Goal: Task Accomplishment & Management: Complete application form

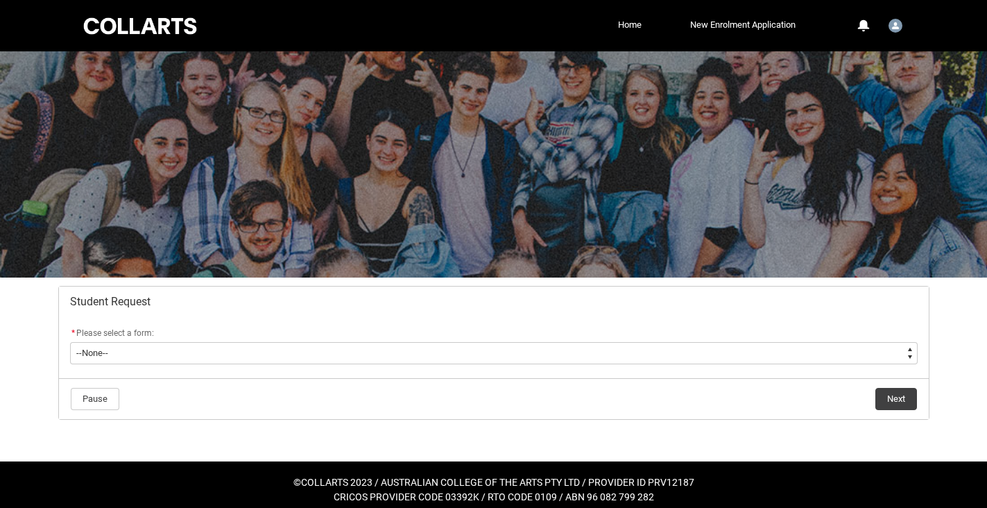
scroll to position [10, 0]
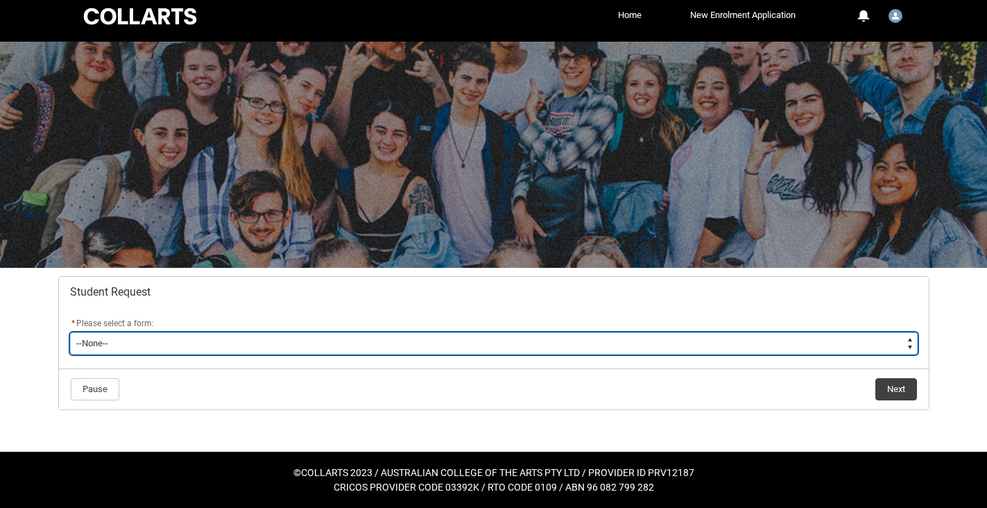
click at [355, 349] on select "--None-- Academic Transcript Application to Appeal Assignment Extension Change …" at bounding box center [493, 343] width 847 height 22
click at [421, 341] on select "--None-- Academic Transcript Application to Appeal Assignment Extension Change …" at bounding box center [493, 343] width 847 height 22
type lightning-select "Course_Transfer_Choice"
click at [70, 332] on select "--None-- Academic Transcript Application to Appeal Assignment Extension Change …" at bounding box center [493, 343] width 847 height 22
select select "Course_Transfer_Choice"
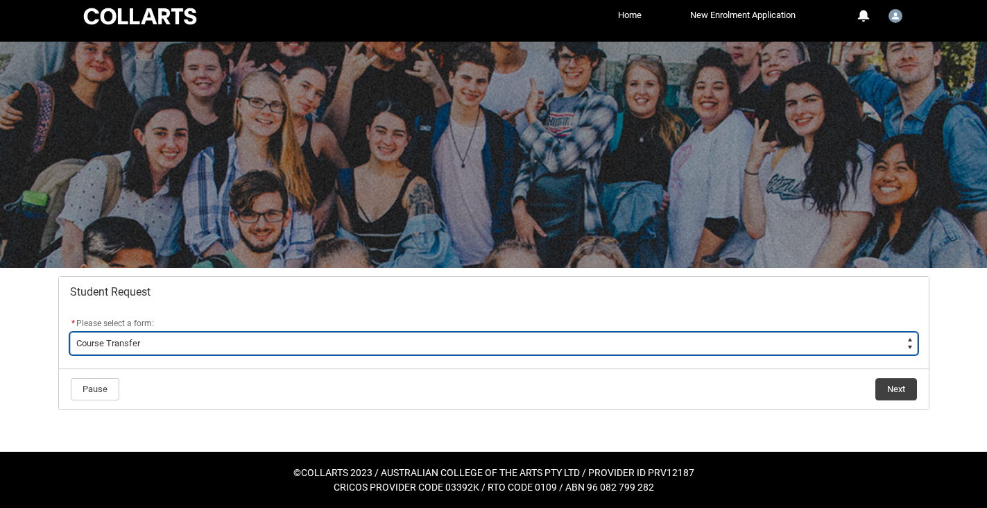
click at [897, 347] on select "--None-- Academic Transcript Application to Appeal Assignment Extension Change …" at bounding box center [493, 343] width 847 height 22
click at [70, 332] on select "--None-- Academic Transcript Application to Appeal Assignment Extension Change …" at bounding box center [493, 343] width 847 height 22
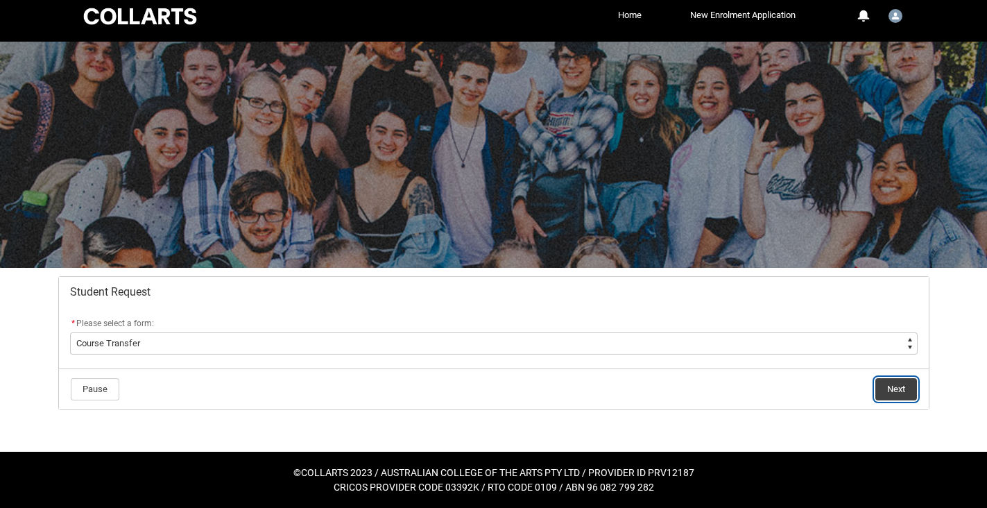
click at [898, 393] on button "Next" at bounding box center [896, 389] width 42 height 22
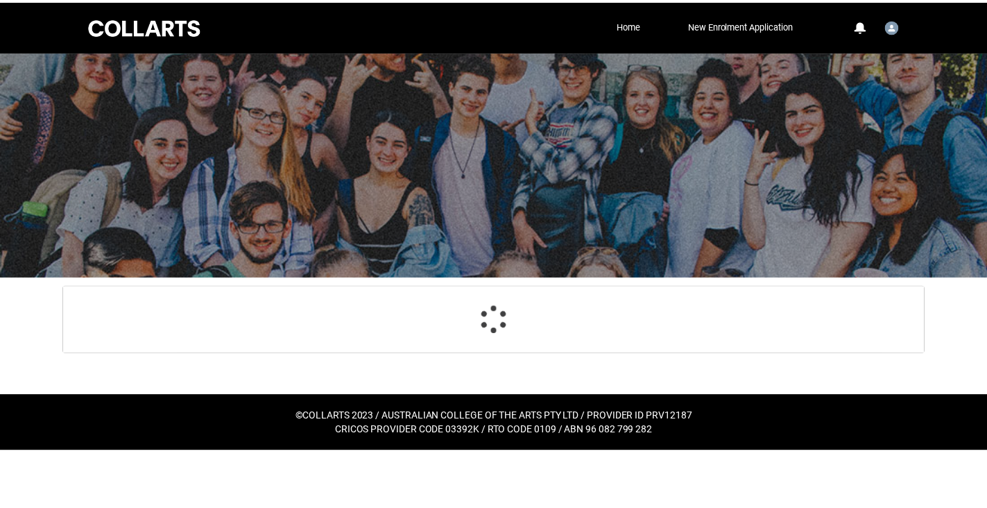
scroll to position [37, 0]
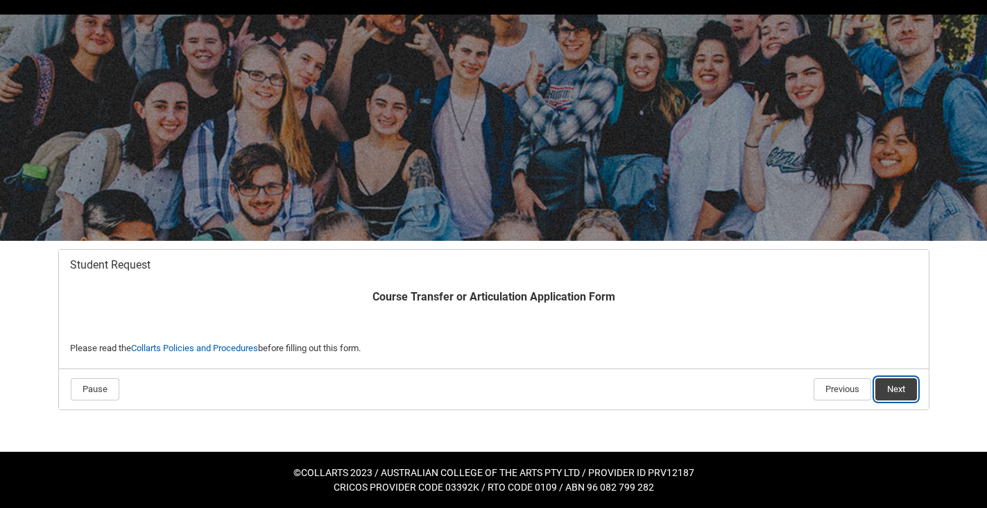
click at [899, 391] on button "Next" at bounding box center [896, 389] width 42 height 22
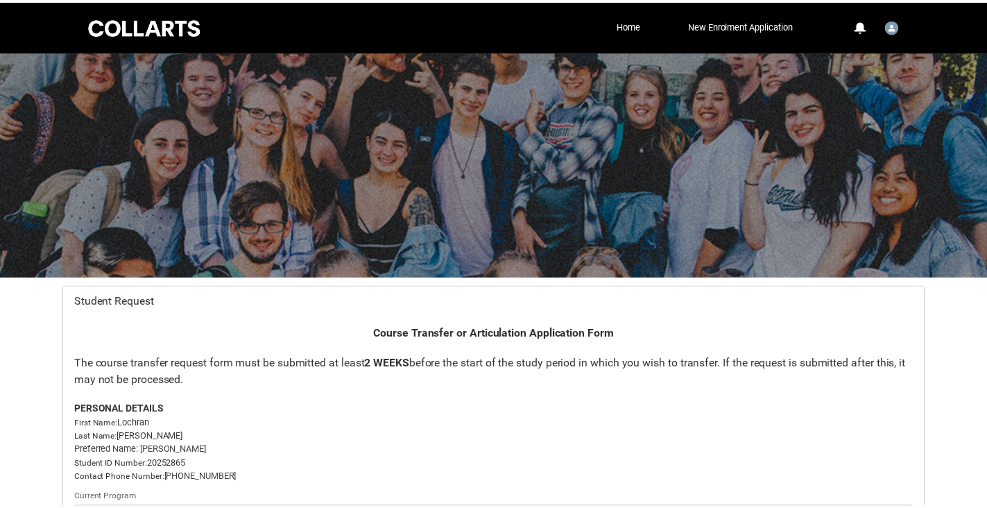
scroll to position [148, 0]
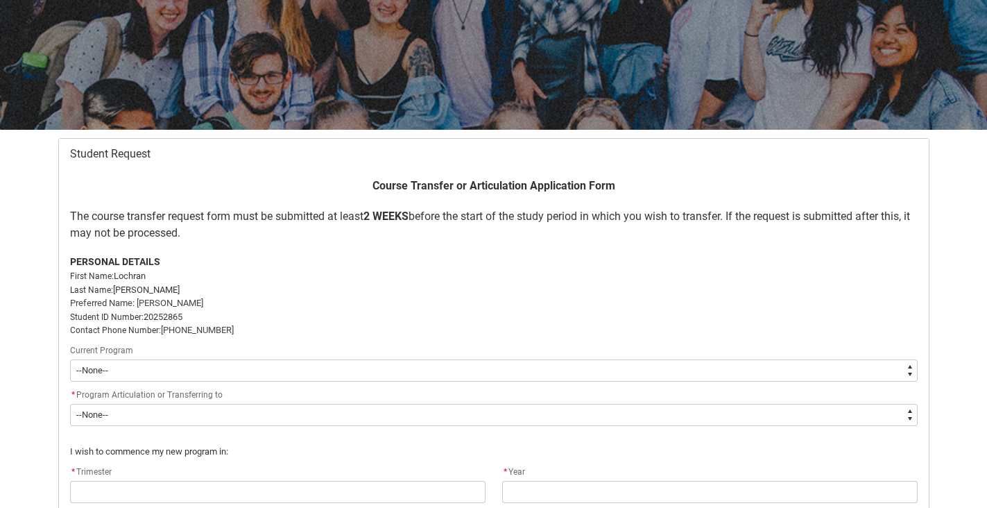
click at [438, 359] on select "--None--" at bounding box center [493, 370] width 847 height 22
click at [369, 319] on p "Student ID Number: 20252865" at bounding box center [493, 317] width 847 height 14
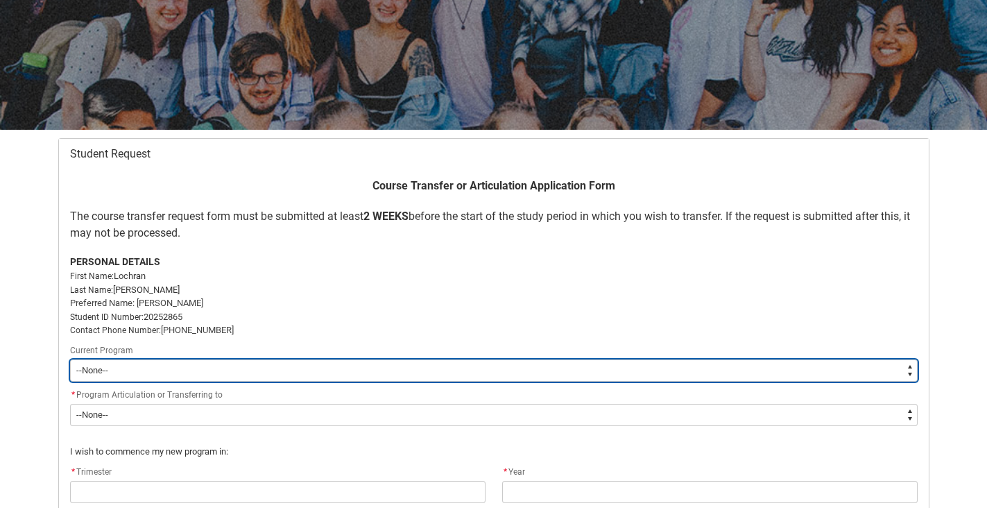
click at [300, 367] on select "--None--" at bounding box center [493, 370] width 847 height 22
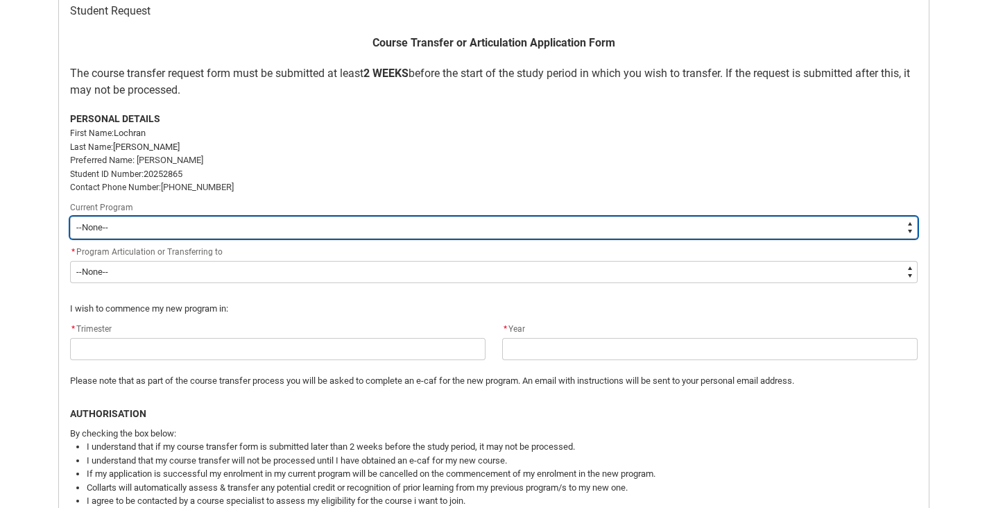
scroll to position [291, 0]
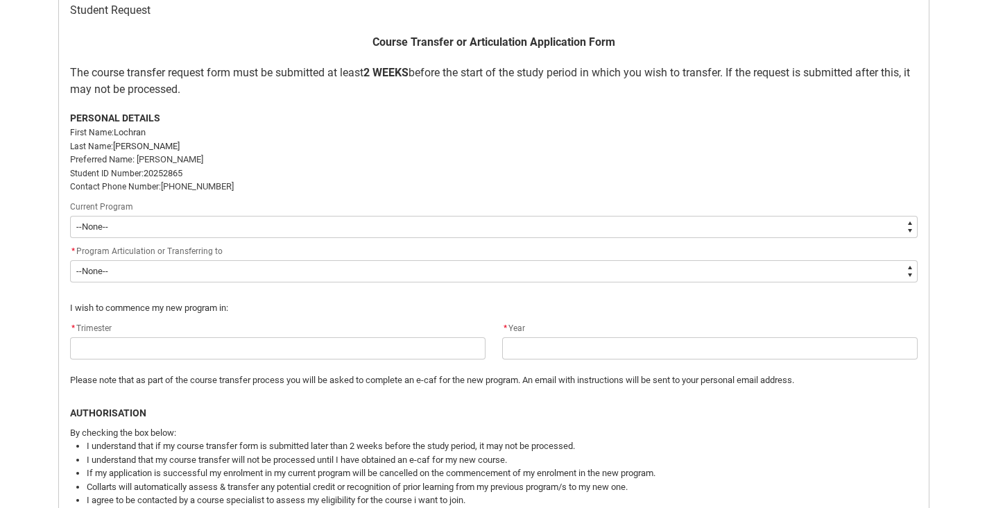
click at [271, 286] on flowruntime-screen-field "* Program Articulation or Transferring to * --None-- Bachelor of Arts (Music Pr…" at bounding box center [494, 265] width 864 height 44
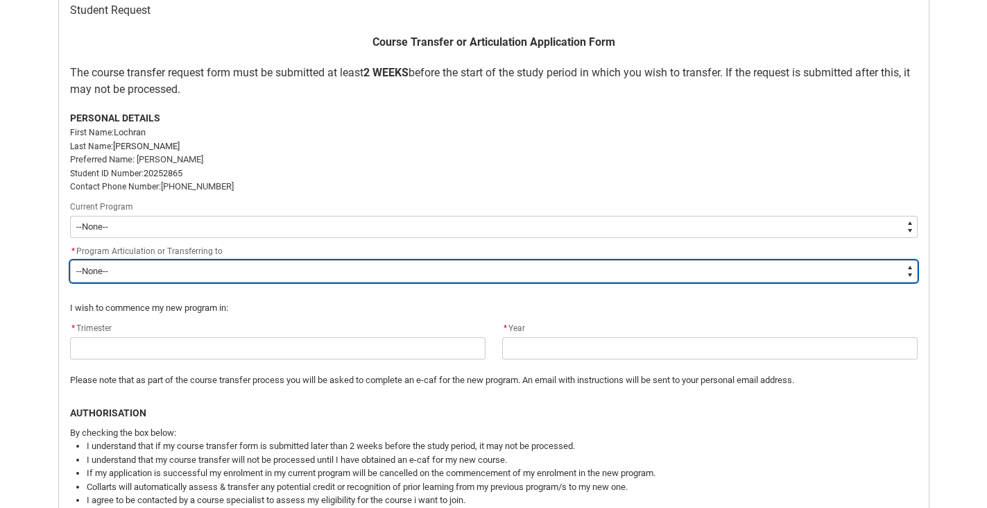
click at [259, 279] on select "--None-- Bachelor of Arts (Music Production) Bachelor of Design (Fashion & Sust…" at bounding box center [493, 271] width 847 height 22
type lightning-select "recordPicklist_Program.0015g00000jrDI6AAM"
click at [70, 260] on select "--None-- Bachelor of Arts (Music Production) Bachelor of Design (Fashion & Sust…" at bounding box center [493, 271] width 847 height 22
select select "recordPicklist_Program.0015g00000jrDI6AAM"
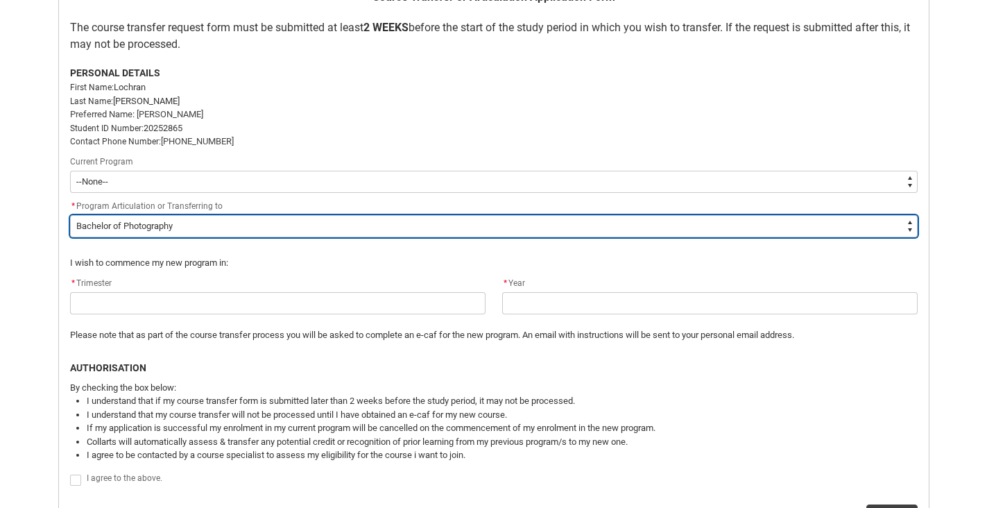
scroll to position [339, 0]
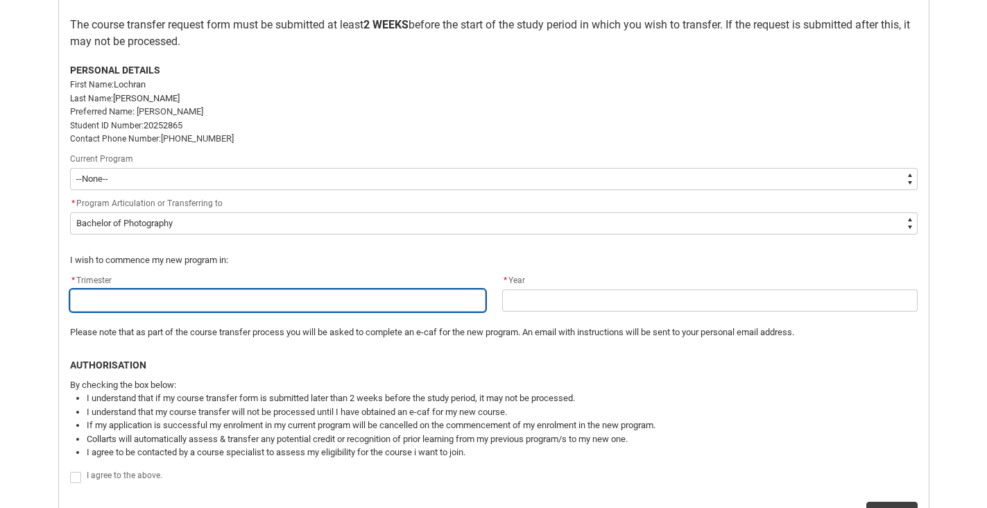
click at [184, 295] on input "Redu_Student_Request flow" at bounding box center [277, 300] width 415 height 22
type lightning-primitive-input-simple "T"
type input "T"
type lightning-primitive-input-simple "T3"
type input "T3"
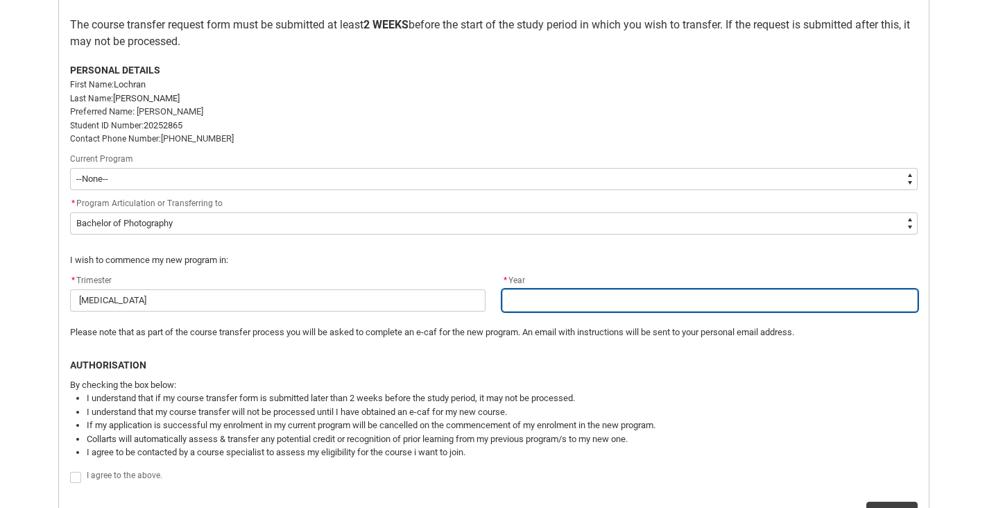
type lightning-primitive-input-simple "2"
type input "2"
type lightning-primitive-input-simple "20"
type input "20"
type lightning-primitive-input-simple "202"
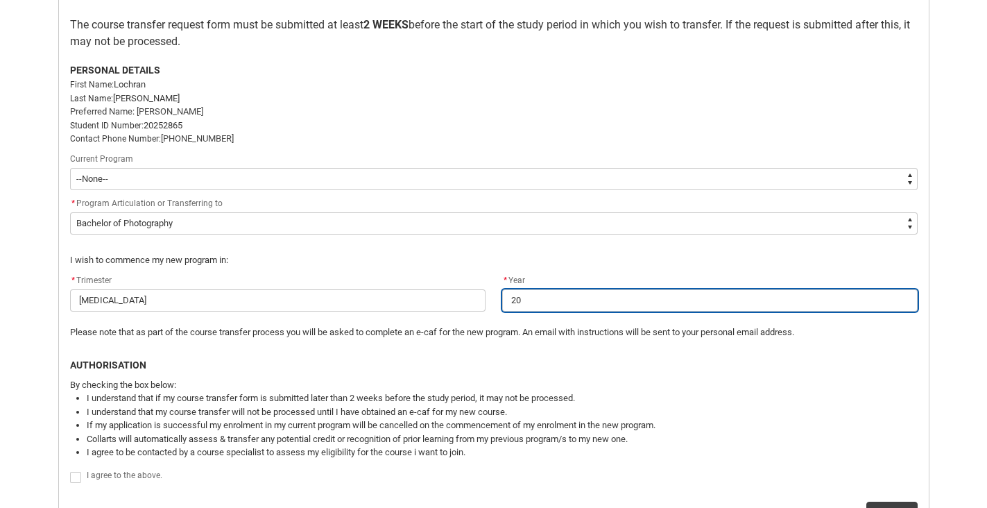
type input "202"
type lightning-primitive-input-simple "2025"
type input "2025"
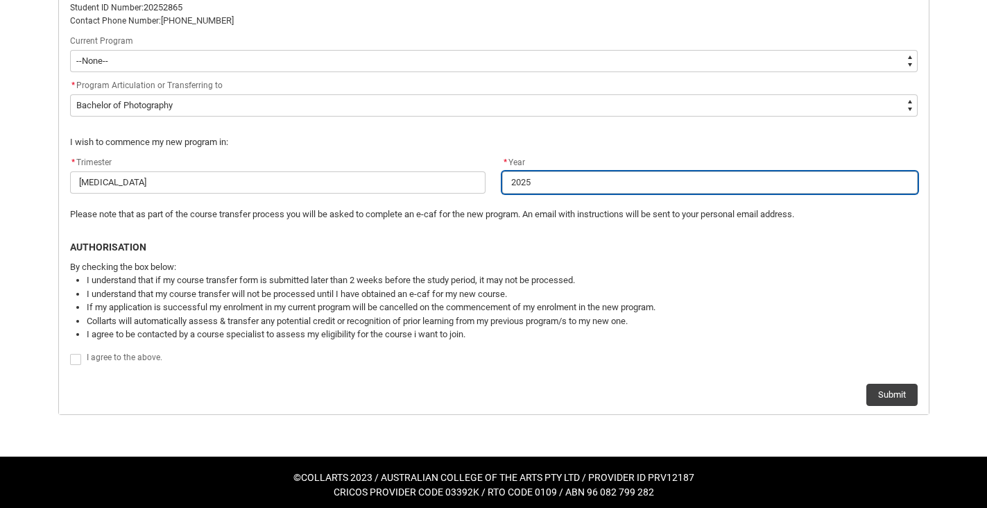
scroll to position [458, 0]
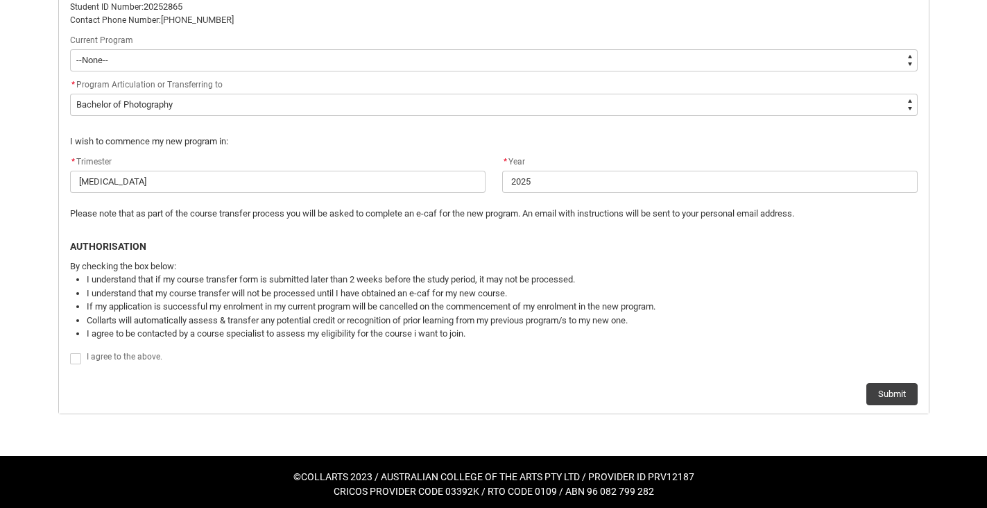
click at [72, 356] on span "Redu_Student_Request flow" at bounding box center [75, 358] width 11 height 11
click at [70, 352] on input "Redu_Student_Request flow" at bounding box center [69, 351] width 1 height 1
type lightning-input "true"
checkbox input "true"
click at [892, 395] on button "Submit" at bounding box center [891, 394] width 51 height 22
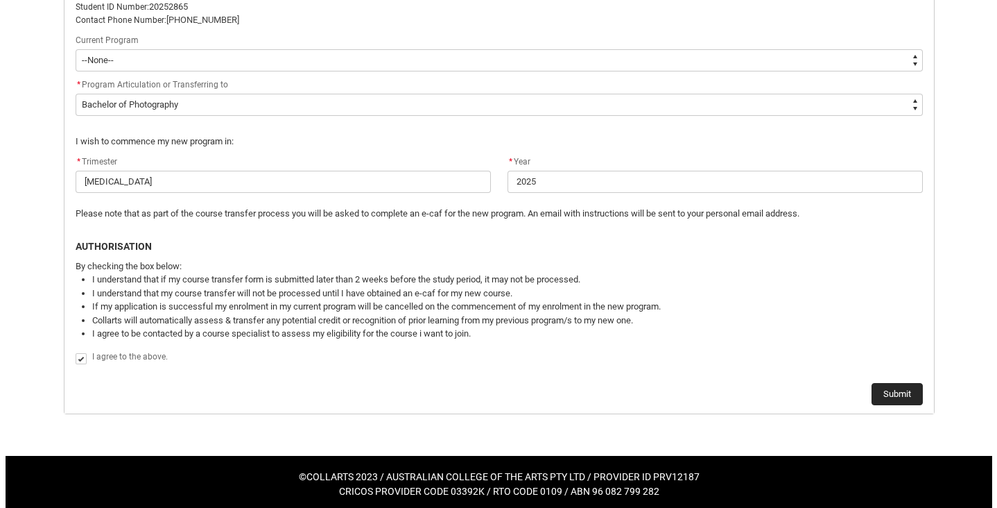
scroll to position [0, 0]
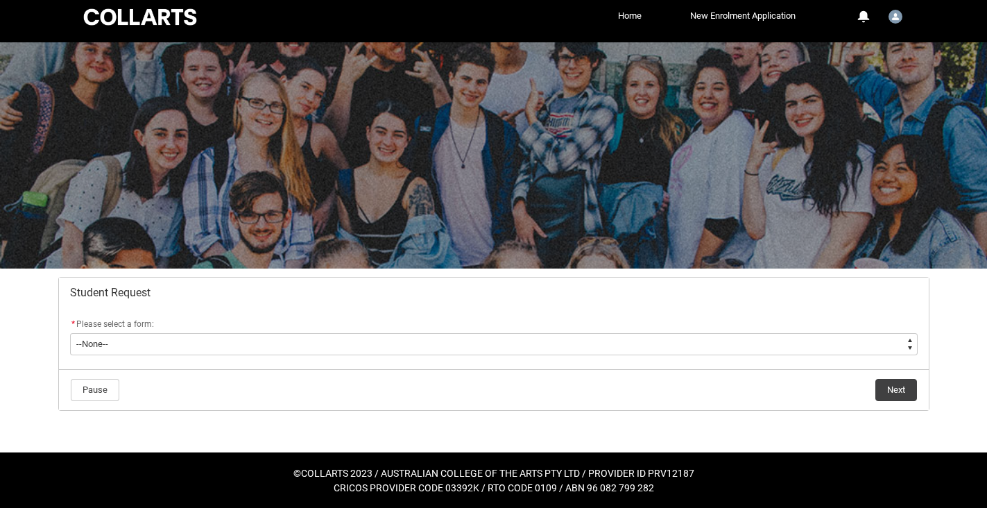
scroll to position [10, 0]
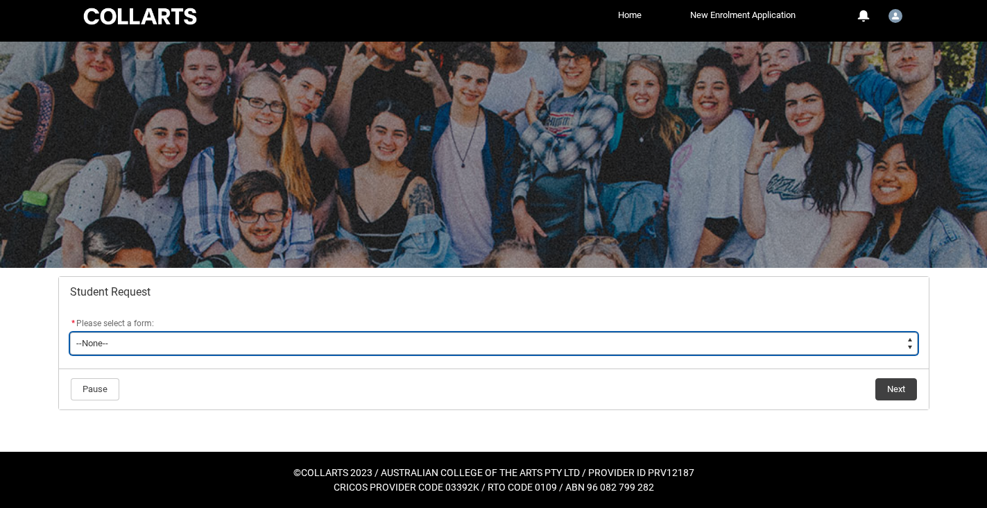
click at [690, 343] on select "--None-- Academic Transcript Application to Appeal Assignment Extension Change …" at bounding box center [493, 343] width 847 height 22
type lightning-select "Academic_Transcript_Choice"
click at [70, 332] on select "--None-- Academic Transcript Application to Appeal Assignment Extension Change …" at bounding box center [493, 343] width 847 height 22
select select "Academic_Transcript_Choice"
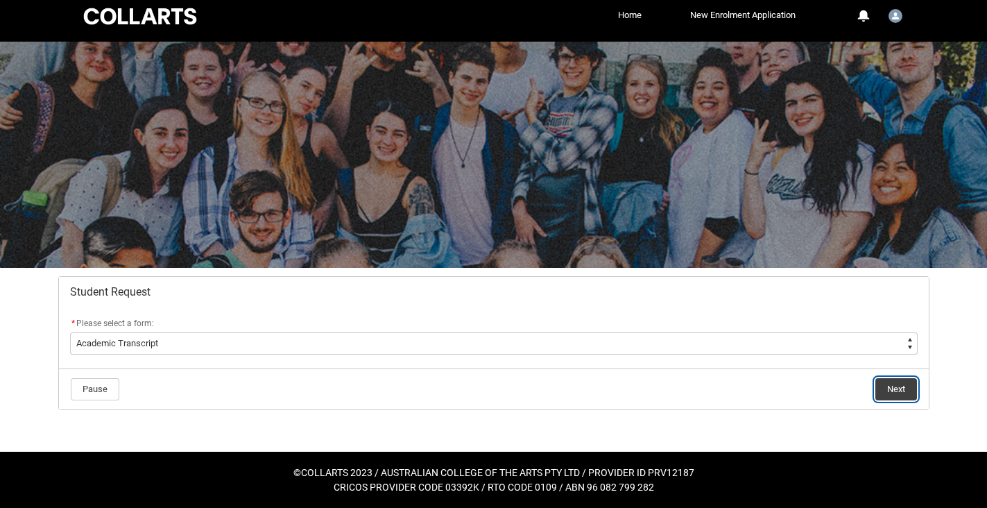
click at [889, 387] on button "Next" at bounding box center [896, 389] width 42 height 22
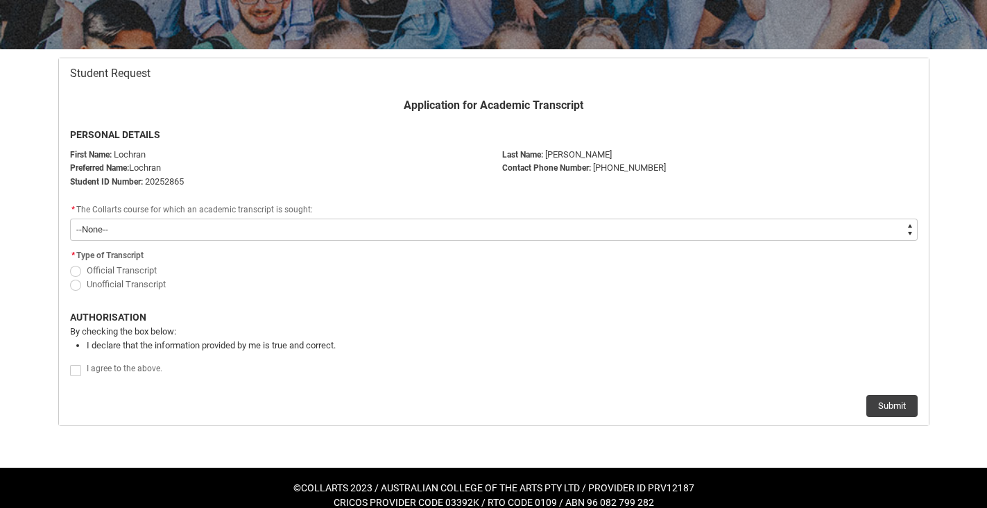
scroll to position [233, 0]
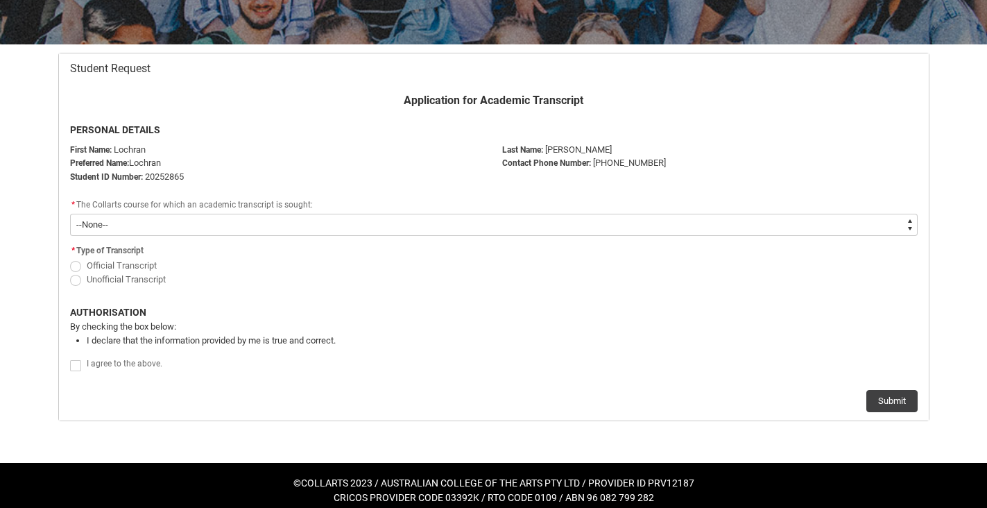
click at [644, 225] on select "--None-- Diploma of Photography" at bounding box center [493, 225] width 847 height 22
type lightning-select "recordPicklist_ProgramEnrollment_Transcript.a0jOZ000003fdJpYAI"
click at [70, 214] on select "--None-- Diploma of Photography" at bounding box center [493, 225] width 847 height 22
select select "recordPicklist_ProgramEnrollment_Transcript.a0jOZ000003fdJpYAI"
click at [122, 268] on span "Official Transcript" at bounding box center [122, 265] width 70 height 10
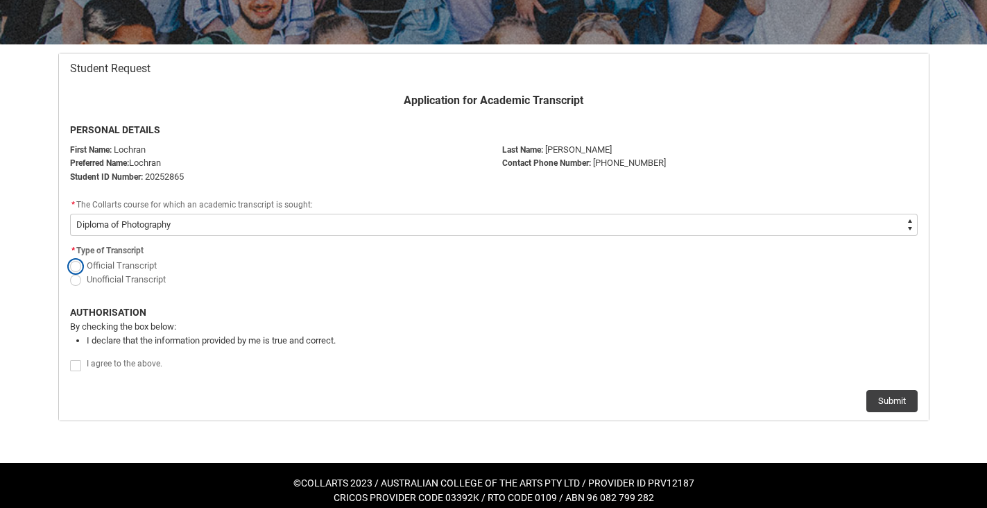
click at [70, 258] on input "Official Transcript" at bounding box center [69, 257] width 1 height 1
radio input "true"
click at [123, 363] on span "I agree to the above." at bounding box center [125, 364] width 76 height 10
checkbox input "true"
click at [883, 403] on button "Submit" at bounding box center [891, 401] width 51 height 22
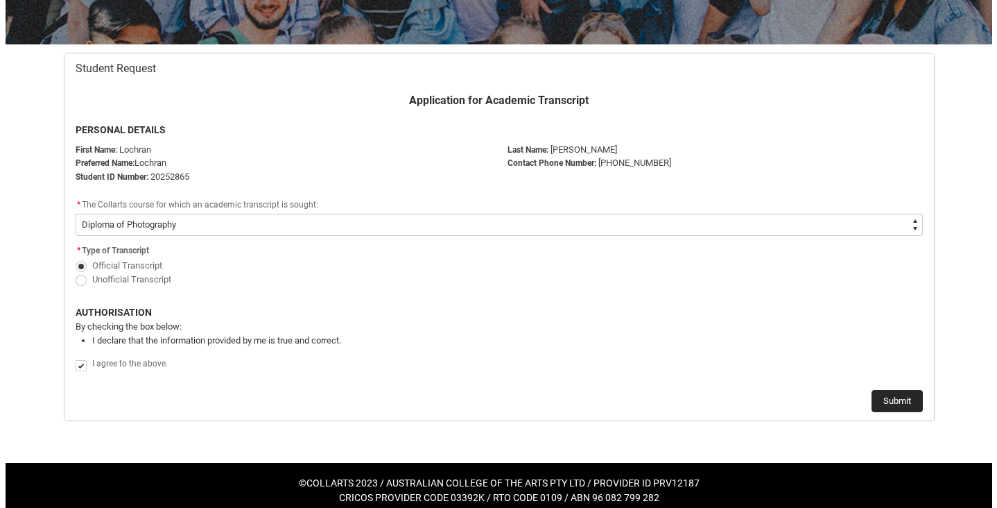
scroll to position [0, 0]
